Goal: Task Accomplishment & Management: Use online tool/utility

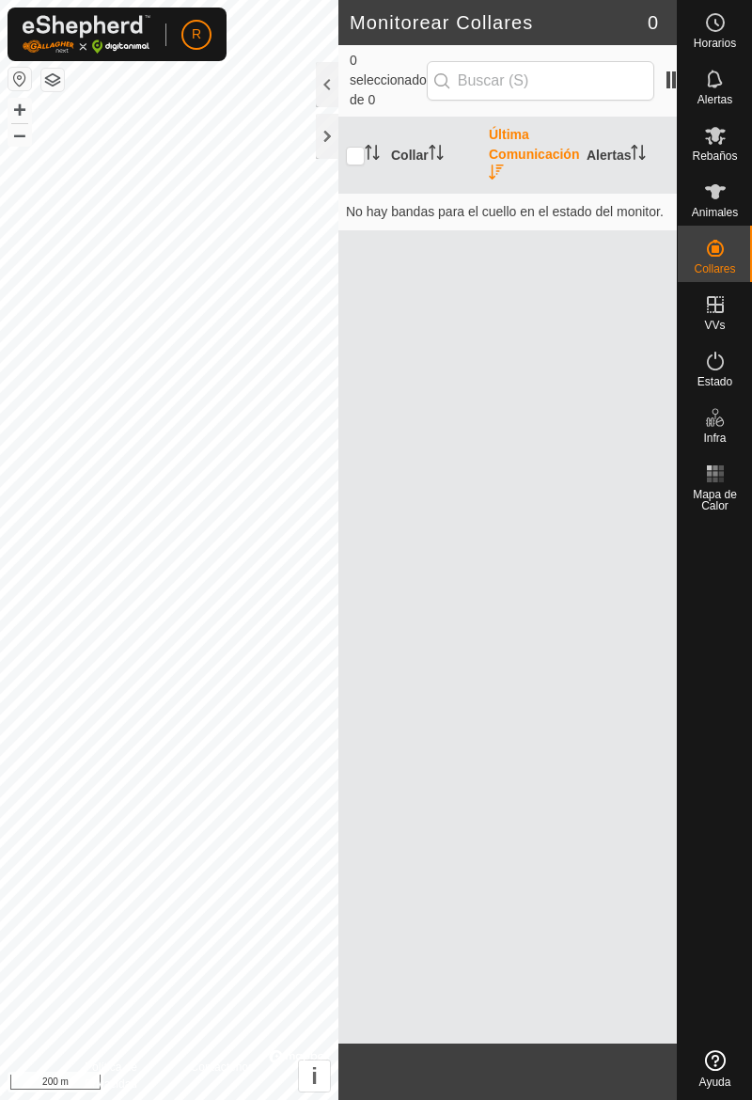
click at [720, 195] on icon at bounding box center [715, 191] width 23 height 23
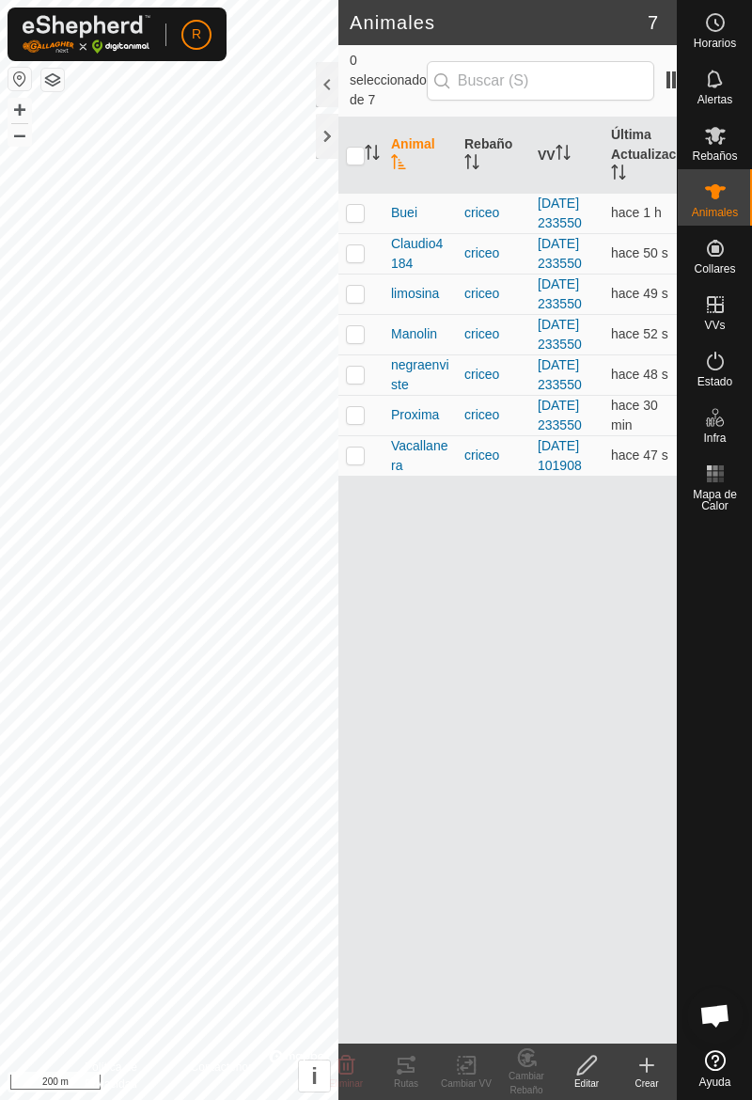
click at [370, 233] on td at bounding box center [360, 213] width 45 height 40
checkbox input "true"
click at [413, 1085] on div "Rutas" at bounding box center [406, 1083] width 60 height 14
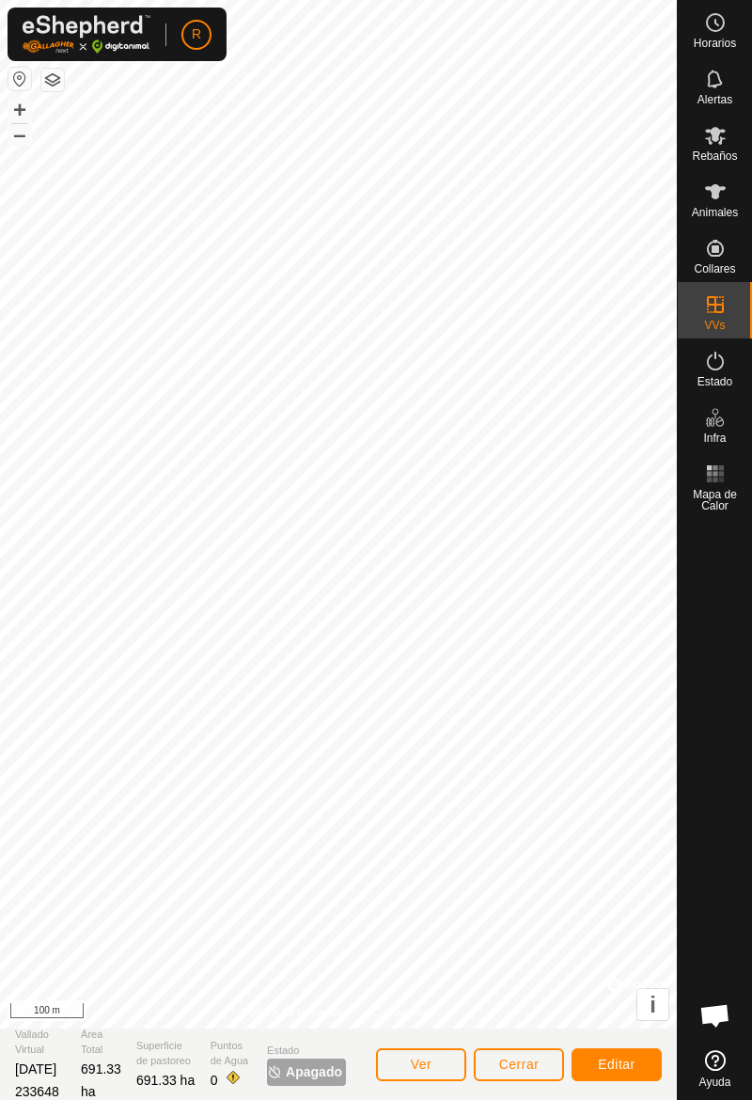
click at [724, 207] on span "Animales" at bounding box center [715, 212] width 46 height 11
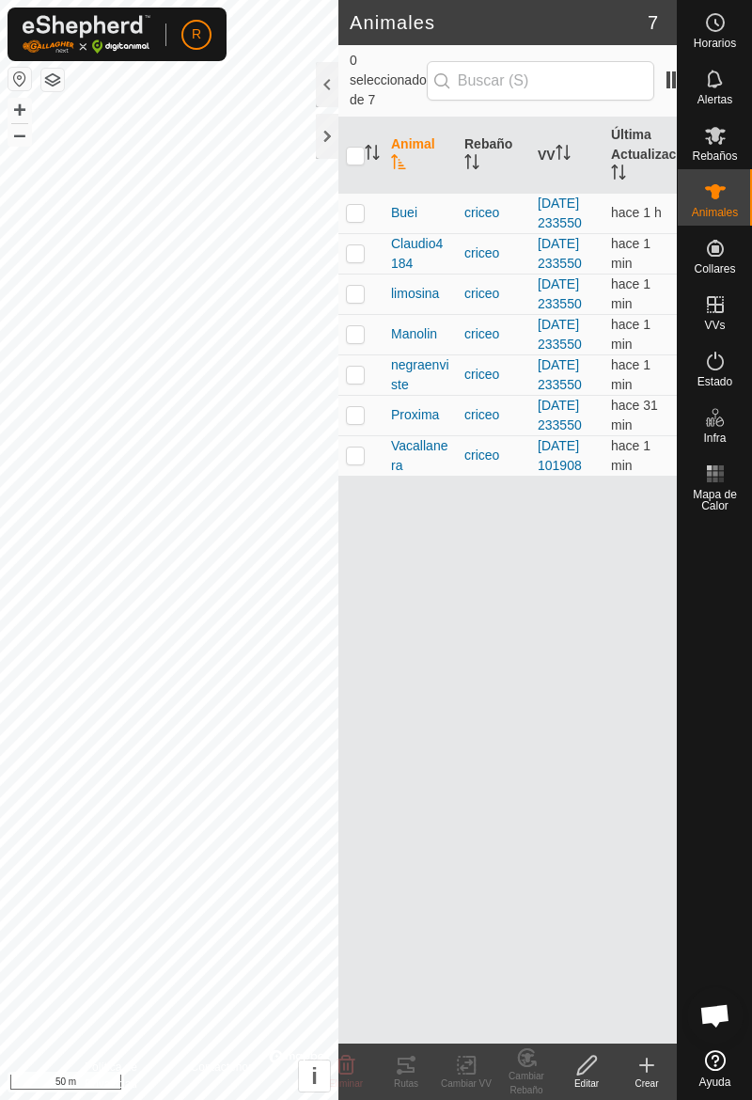
click at [371, 233] on td at bounding box center [360, 213] width 45 height 40
click at [370, 229] on td at bounding box center [360, 213] width 45 height 40
checkbox input "false"
click at [367, 314] on td at bounding box center [360, 294] width 45 height 40
checkbox input "true"
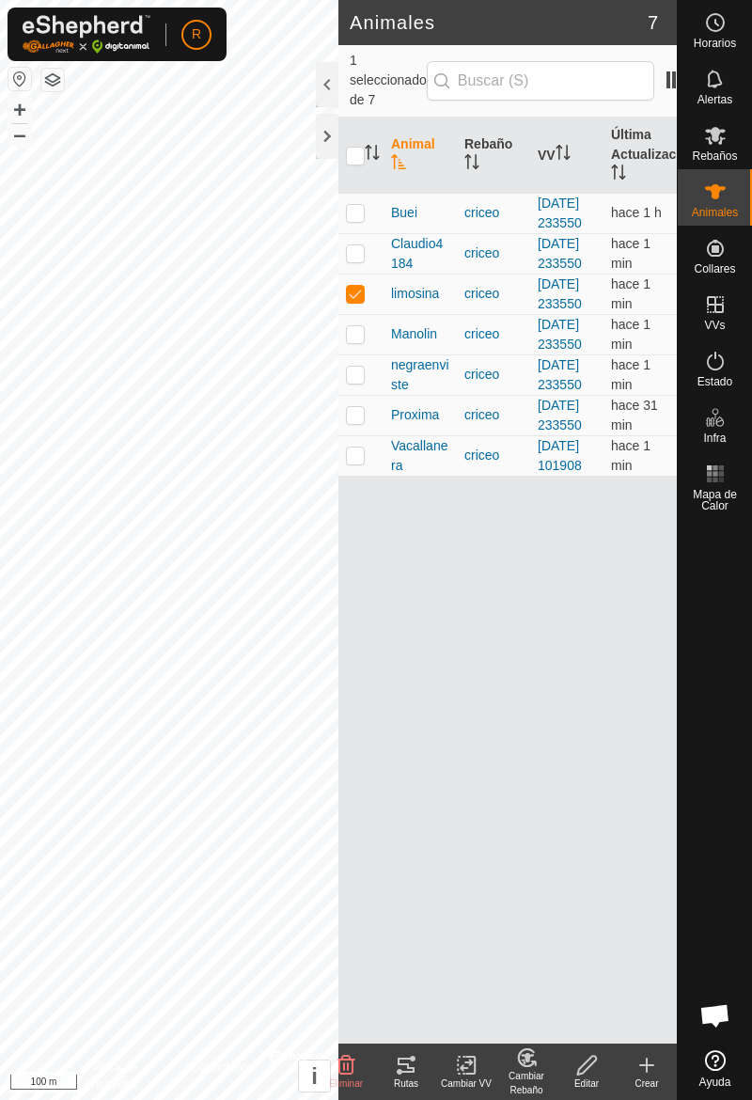
click at [420, 1081] on div "Rutas" at bounding box center [406, 1083] width 60 height 14
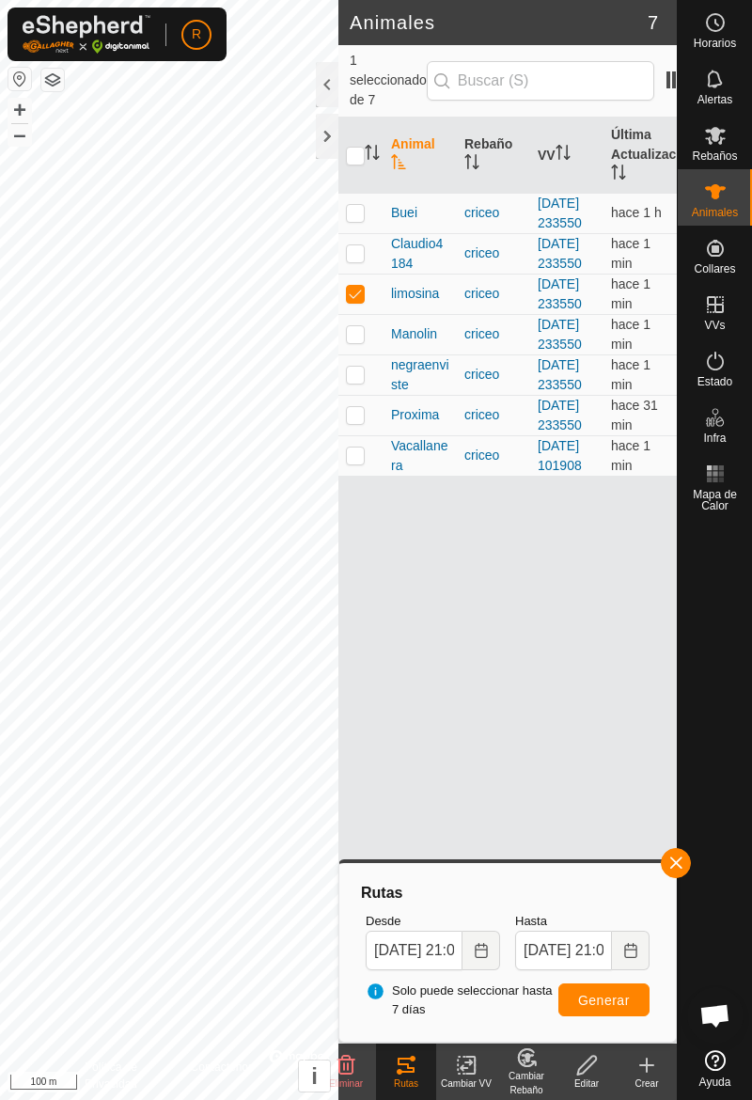
click at [368, 233] on td at bounding box center [360, 213] width 45 height 40
checkbox input "true"
click at [686, 870] on button "button" at bounding box center [676, 863] width 30 height 30
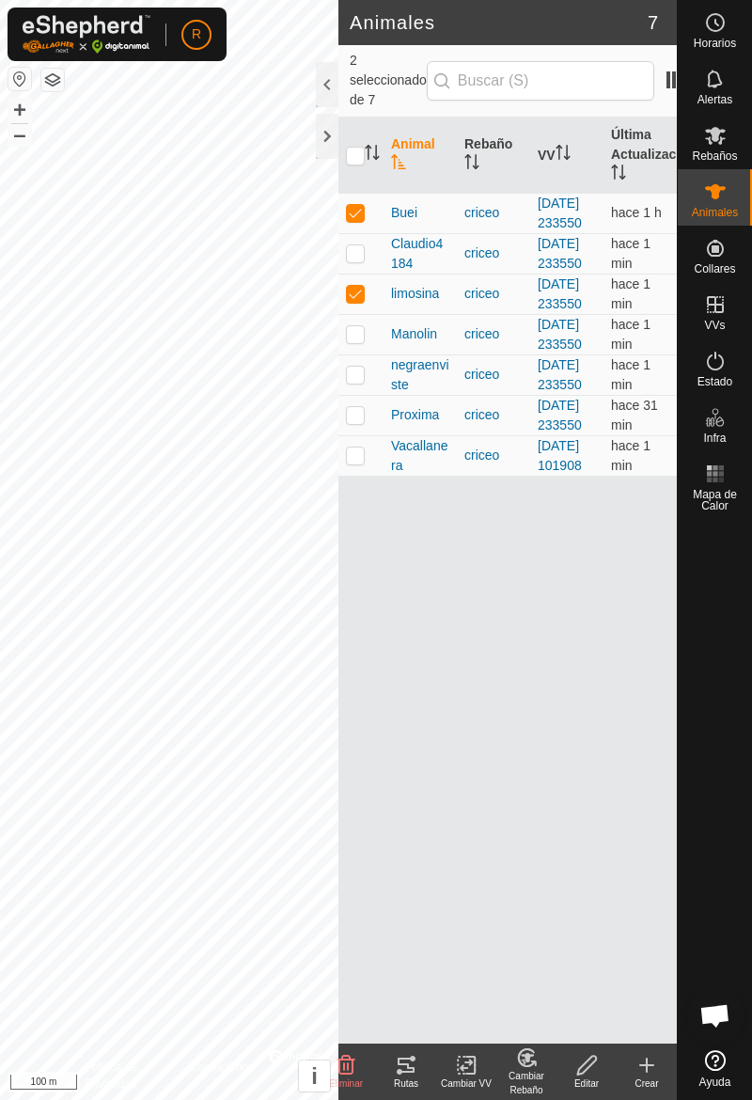
click at [417, 1076] on div "Rutas" at bounding box center [406, 1083] width 60 height 14
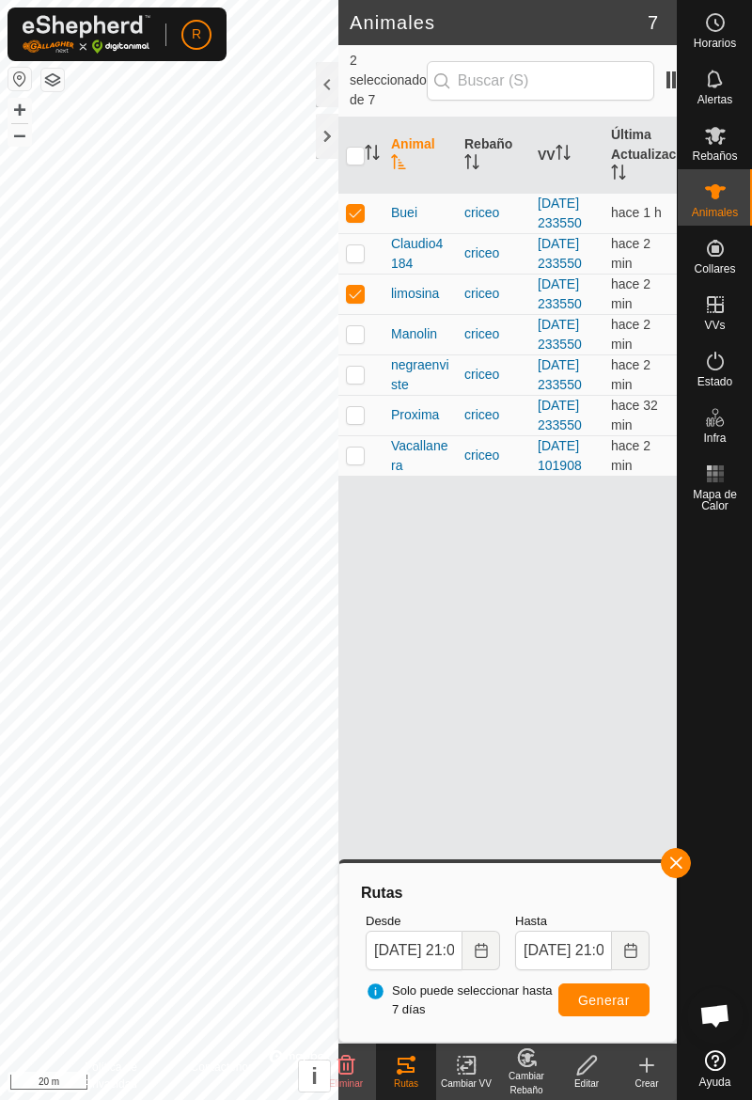
click at [727, 374] on es-activation-svg-icon at bounding box center [715, 361] width 34 height 30
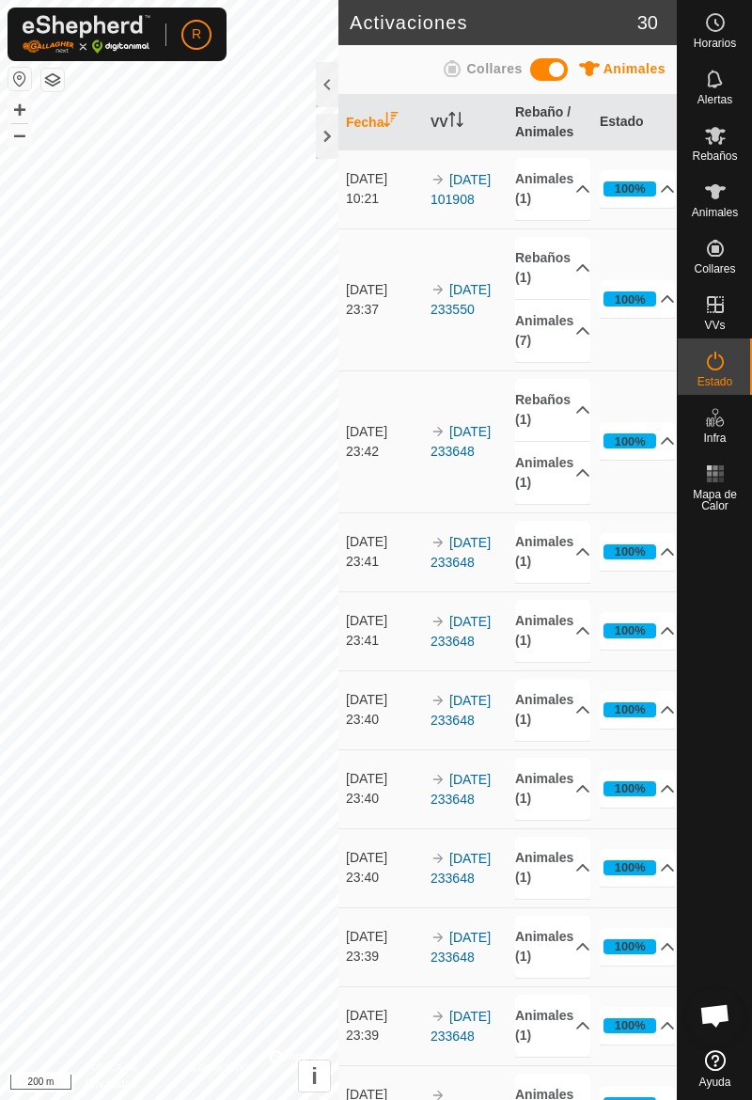
click at [723, 211] on span "Animales" at bounding box center [715, 212] width 46 height 11
